Goal: Task Accomplishment & Management: Complete application form

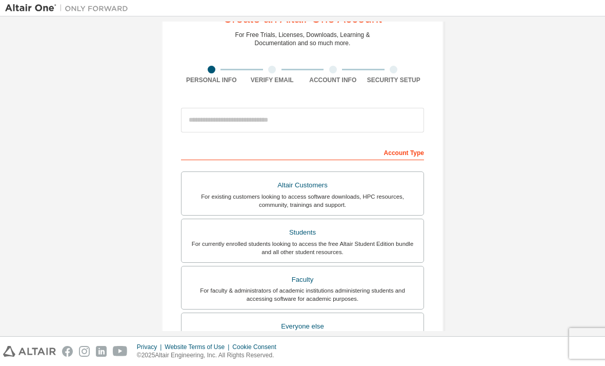
scroll to position [37, 0]
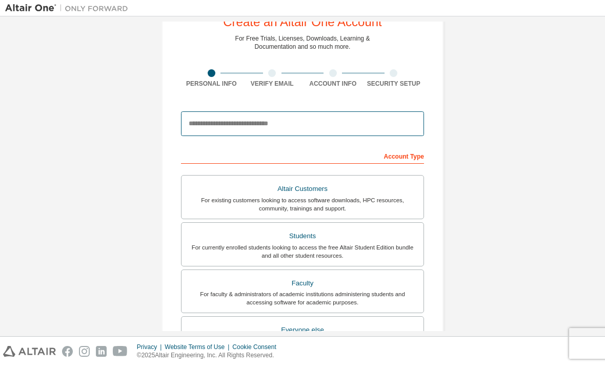
click at [197, 111] on input "email" at bounding box center [302, 123] width 243 height 25
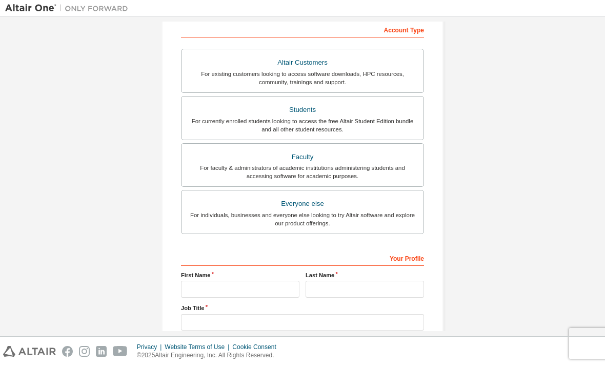
scroll to position [0, 0]
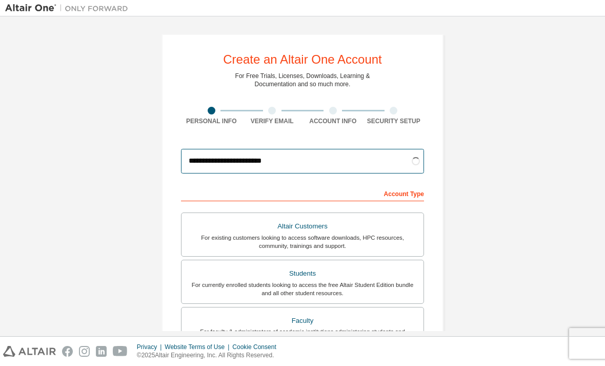
type input "**********"
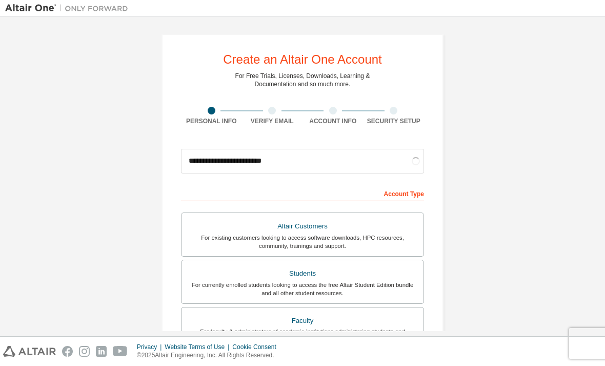
click at [205, 117] on div "Personal Info" at bounding box center [211, 121] width 61 height 8
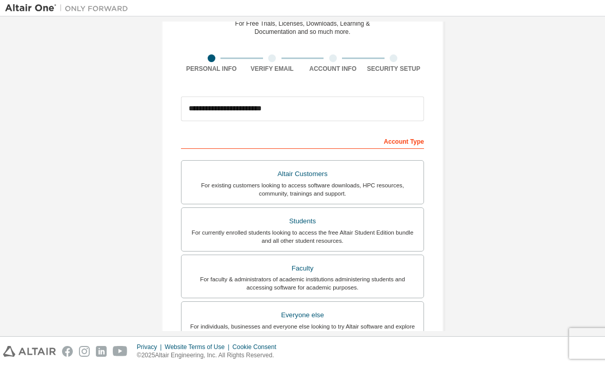
scroll to position [62, 0]
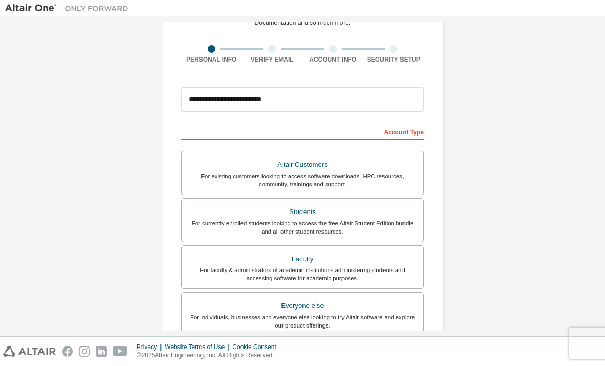
click at [378, 205] on div "Students" at bounding box center [303, 212] width 230 height 14
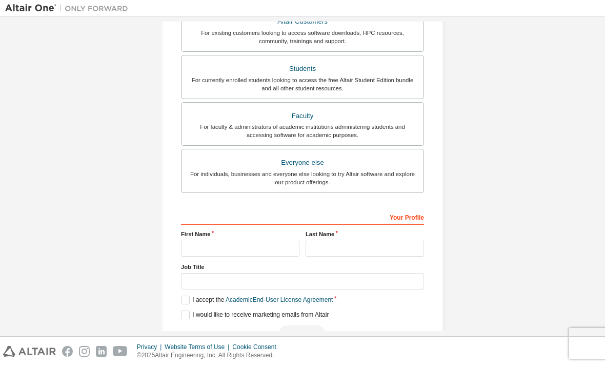
scroll to position [204, 0]
click at [186, 240] on input "text" at bounding box center [240, 248] width 118 height 17
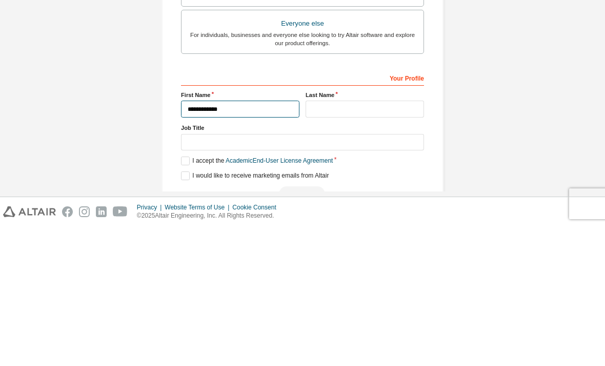
type input "**********"
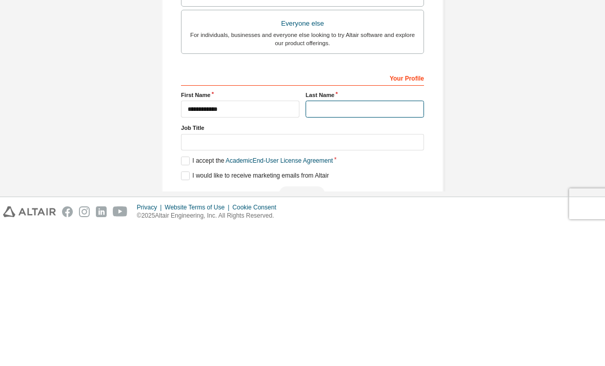
click at [407, 240] on input "text" at bounding box center [365, 248] width 118 height 17
type input "*******"
click at [188, 273] on input "text" at bounding box center [302, 281] width 243 height 17
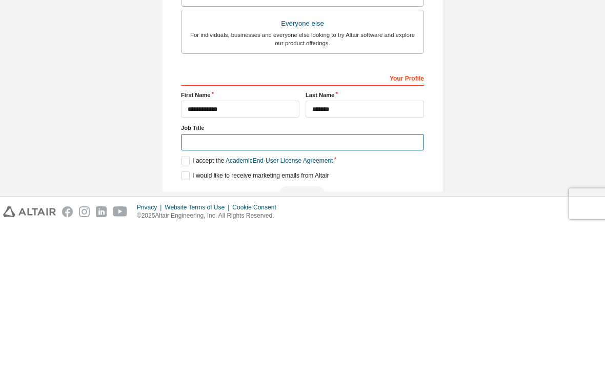
scroll to position [202, 0]
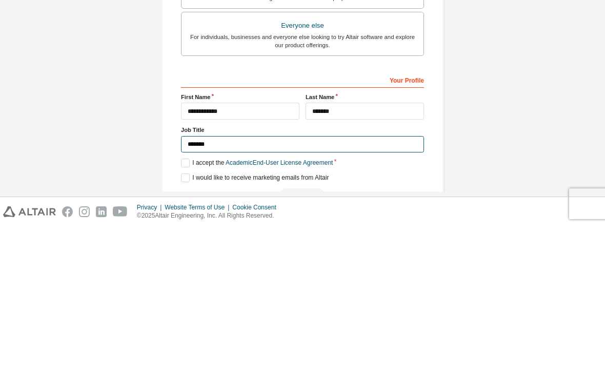
type input "*******"
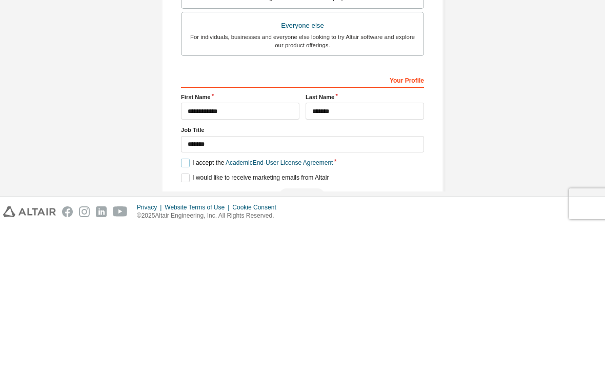
click at [183, 298] on label "I accept the Academic End-User License Agreement" at bounding box center [257, 302] width 152 height 9
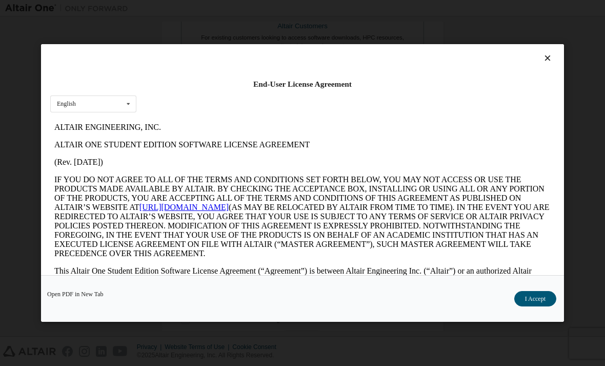
scroll to position [0, 0]
click at [540, 306] on button "I Accept" at bounding box center [535, 298] width 42 height 15
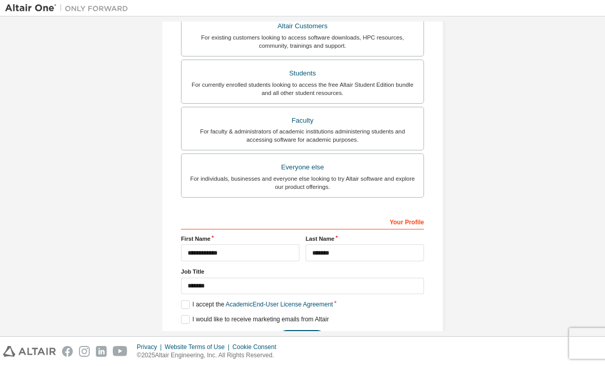
click at [312, 330] on button "Next" at bounding box center [302, 337] width 46 height 15
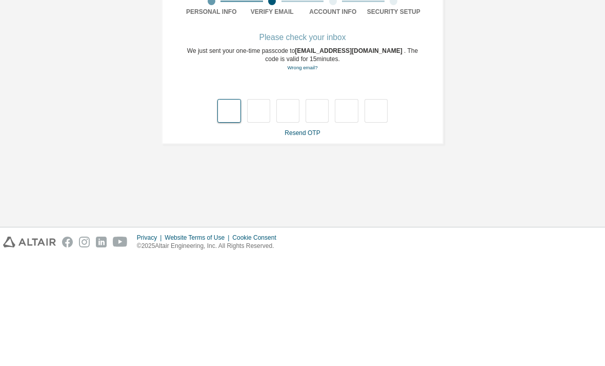
type input "*"
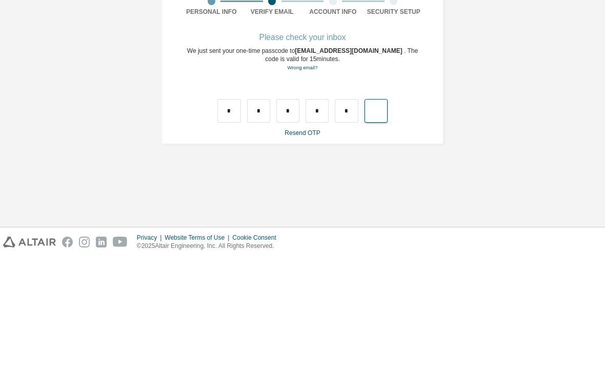
type input "*"
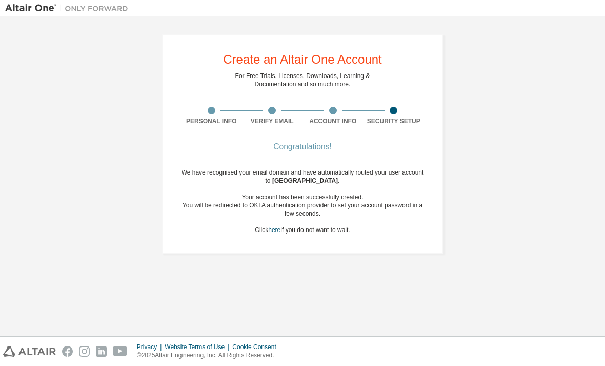
click at [329, 144] on div "Congratulations!" at bounding box center [302, 147] width 243 height 6
click at [383, 168] on div "We have recognised your email domain and have automatically routed your user ac…" at bounding box center [302, 201] width 243 height 66
